Goal: Information Seeking & Learning: Learn about a topic

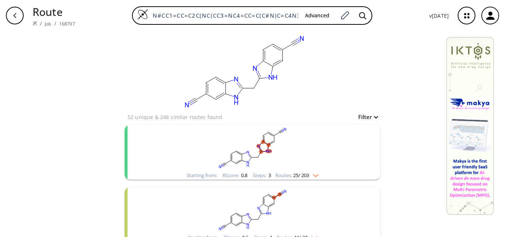
click at [271, 159] on rect "clusters" at bounding box center [253, 148] width 192 height 46
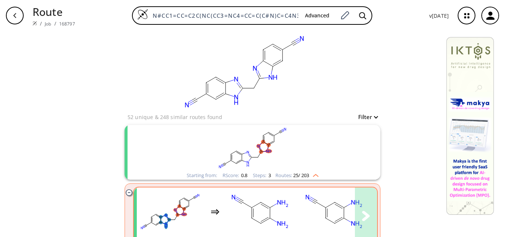
scroll to position [37, 0]
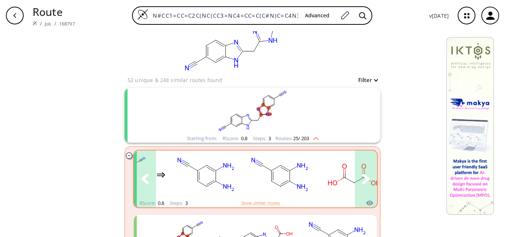
click at [334, 179] on rect "clusters" at bounding box center [354, 175] width 67 height 46
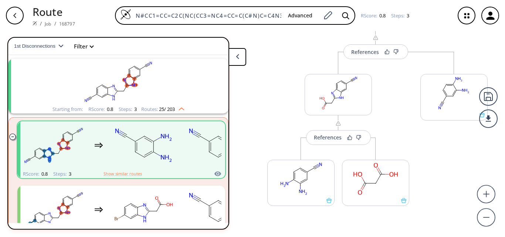
scroll to position [185, 0]
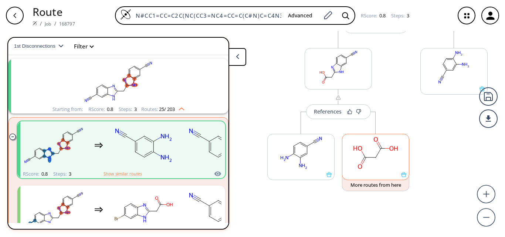
click at [374, 161] on rect at bounding box center [376, 153] width 67 height 38
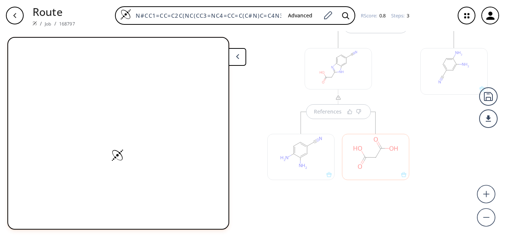
scroll to position [193, 0]
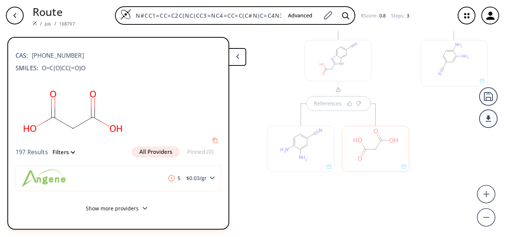
click at [243, 54] on button at bounding box center [238, 57] width 18 height 18
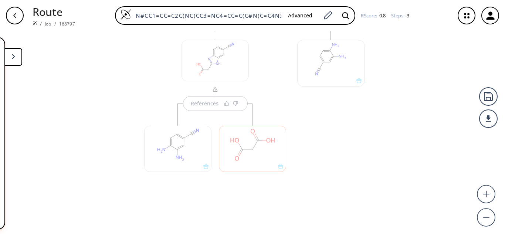
drag, startPoint x: 290, startPoint y: 141, endPoint x: 344, endPoint y: 111, distance: 61.8
click at [290, 141] on div "References" at bounding box center [215, 110] width 157 height 184
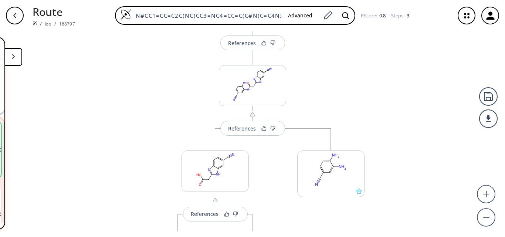
scroll to position [82, 0]
click at [243, 131] on div "References" at bounding box center [242, 129] width 28 height 5
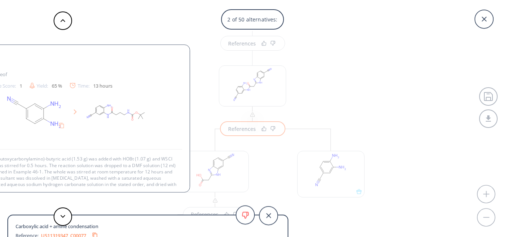
scroll to position [14, 0]
